Goal: Task Accomplishment & Management: Manage account settings

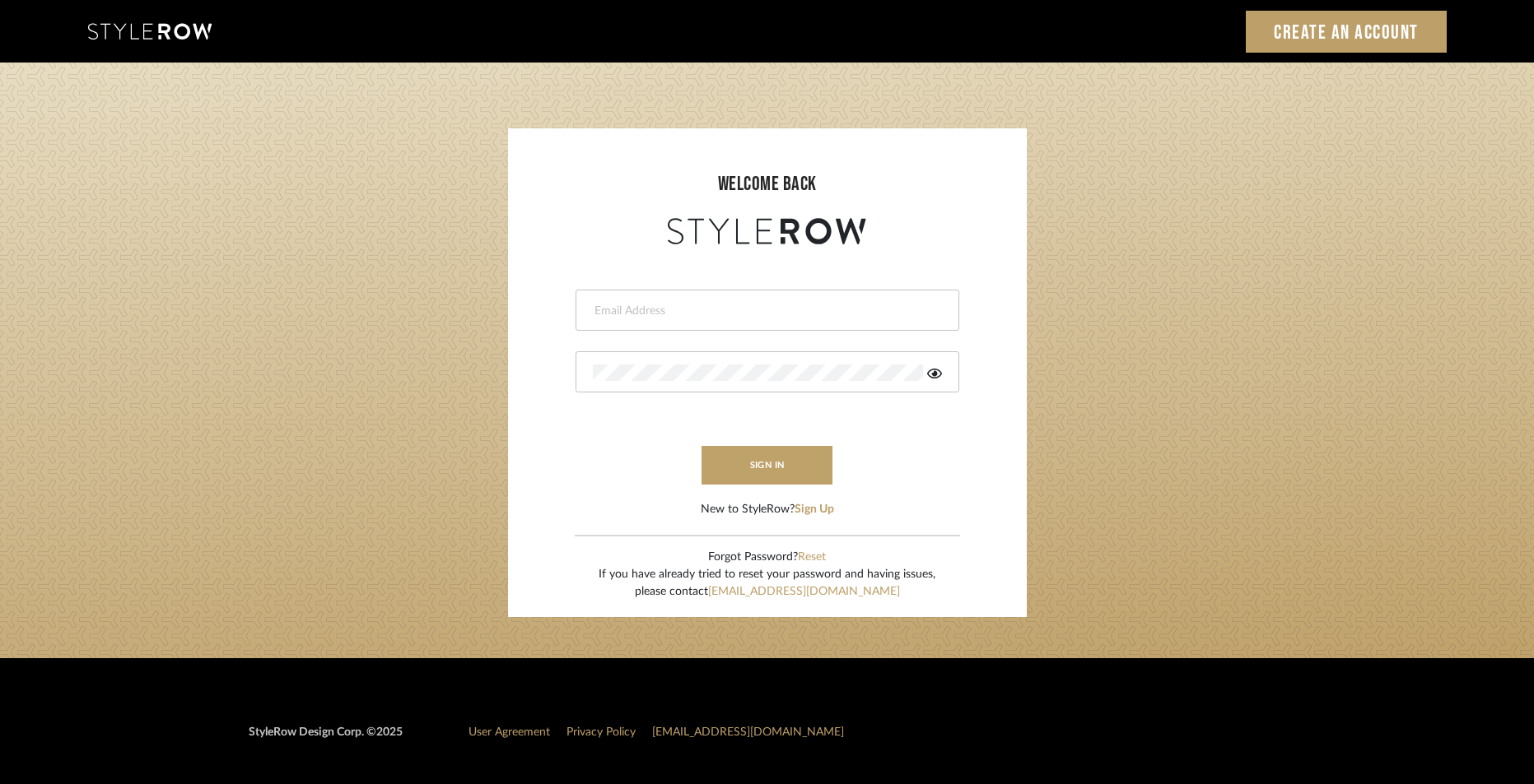
click at [707, 296] on div at bounding box center [767, 310] width 384 height 41
click at [643, 323] on div at bounding box center [767, 310] width 384 height 41
click at [643, 306] on input "email" at bounding box center [753, 310] width 322 height 16
type input "[PERSON_NAME][EMAIL_ADDRESS][DOMAIN_NAME]"
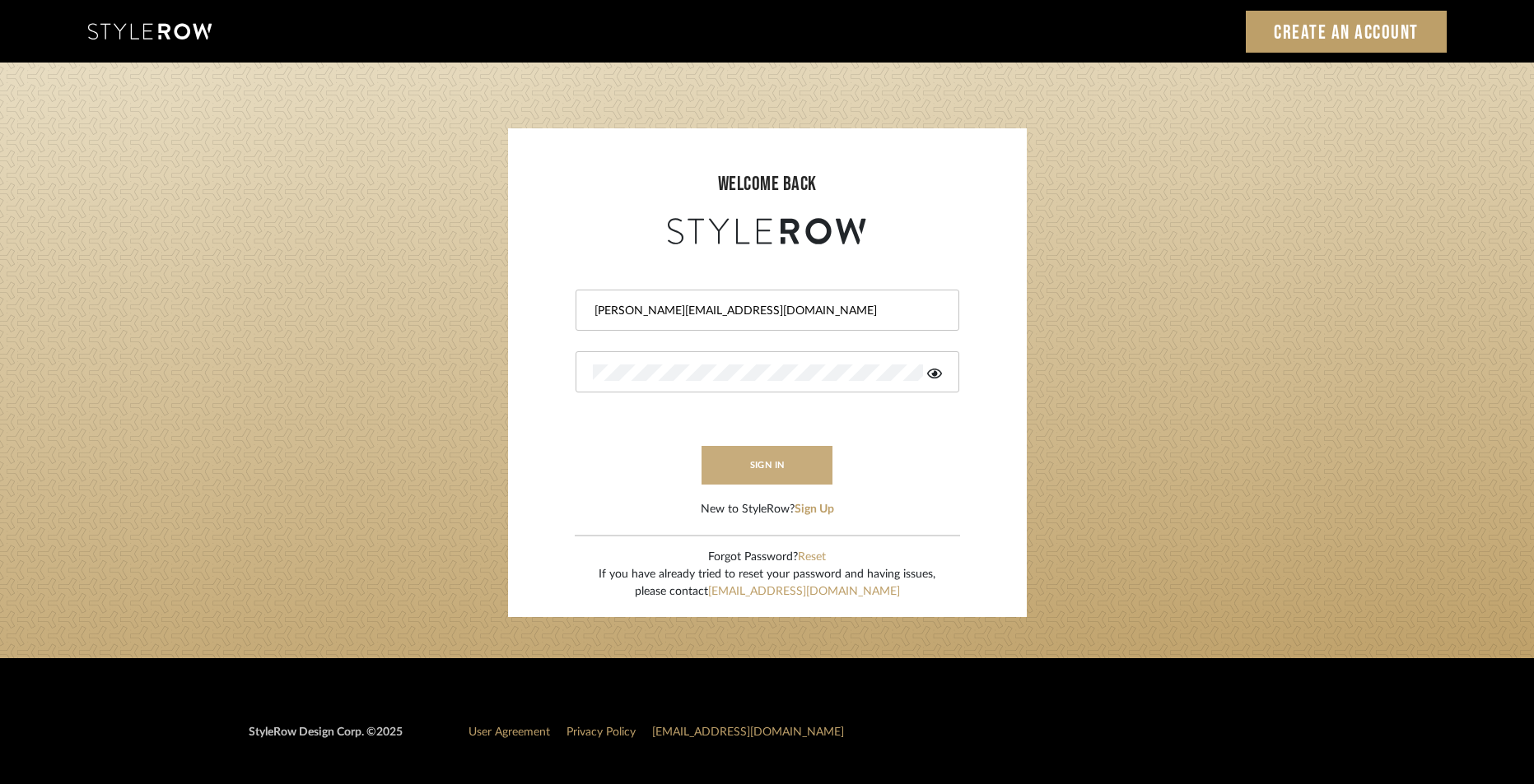
click at [831, 456] on button "sign in" at bounding box center [767, 465] width 132 height 38
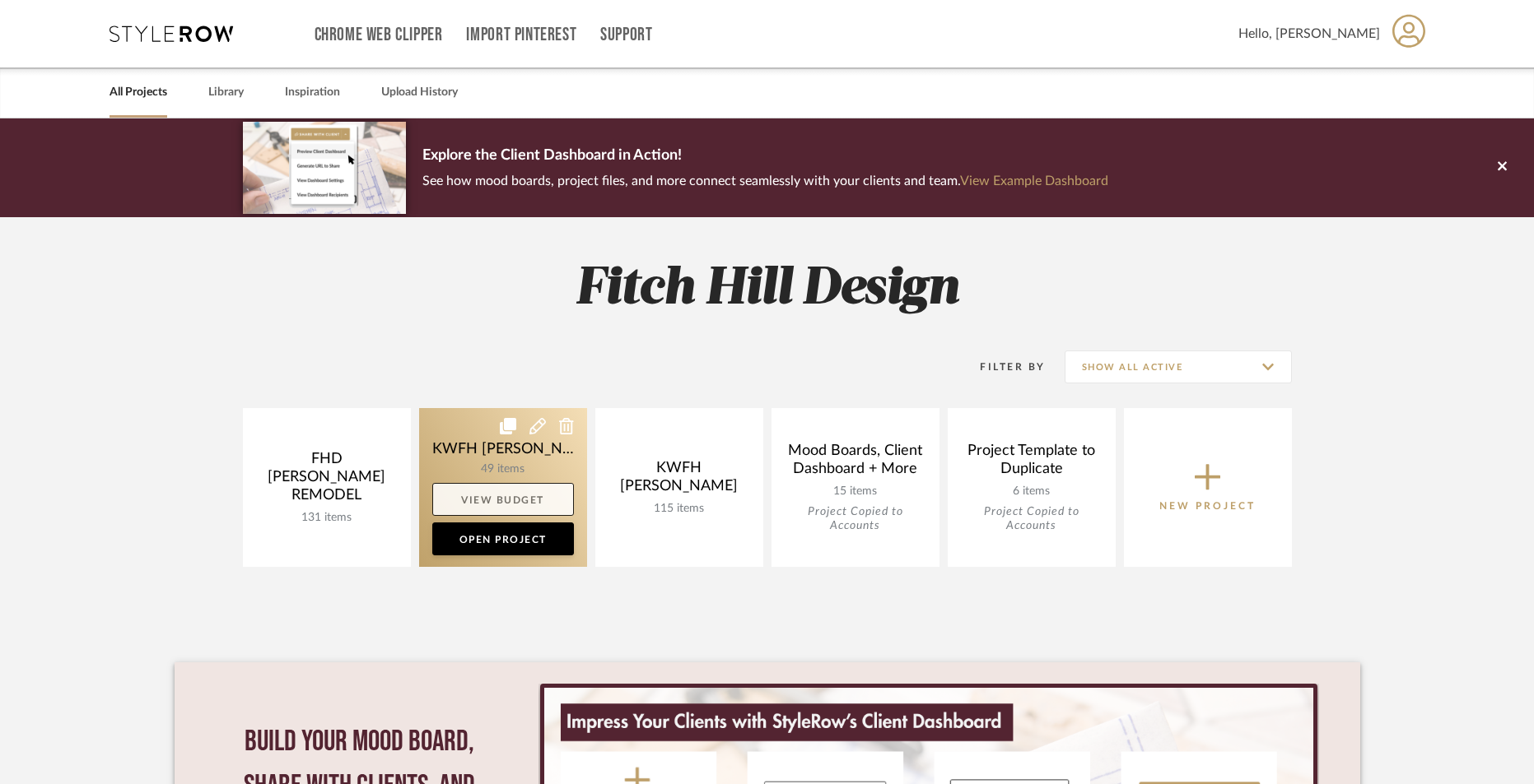
click at [513, 498] on link "View Budget" at bounding box center [502, 499] width 142 height 33
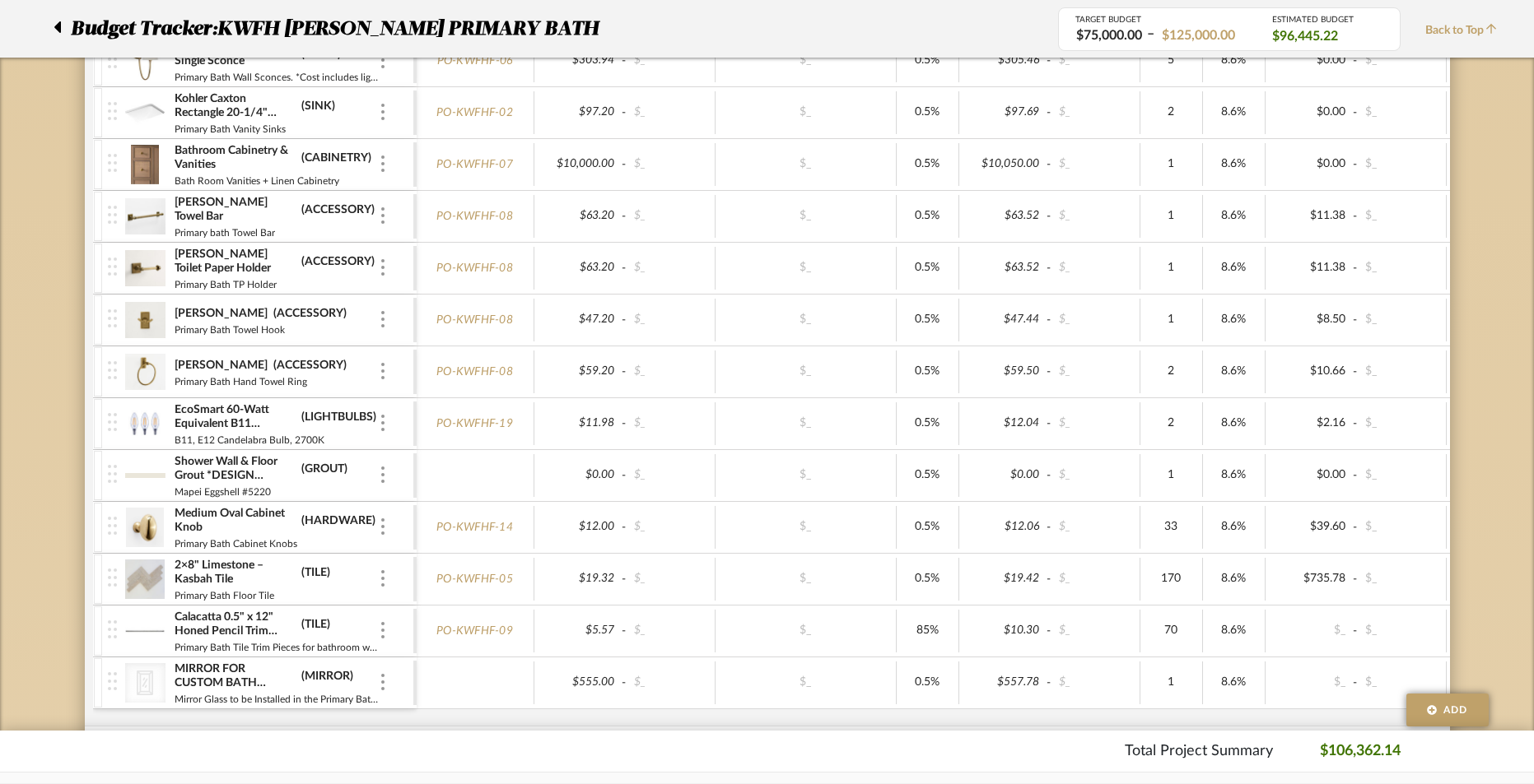
scroll to position [1605, 0]
